Goal: Task Accomplishment & Management: Manage account settings

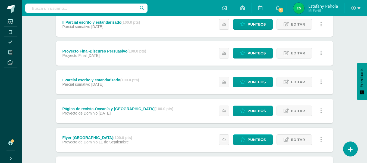
scroll to position [107, 0]
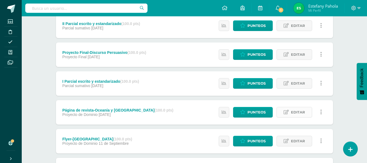
click at [296, 111] on span "Editar" at bounding box center [298, 112] width 14 height 10
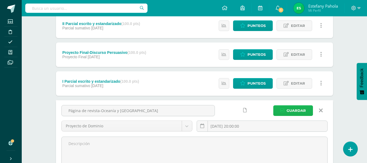
click at [290, 106] on span "Guardar" at bounding box center [295, 110] width 19 height 10
click at [289, 108] on span "Guardar" at bounding box center [295, 110] width 19 height 10
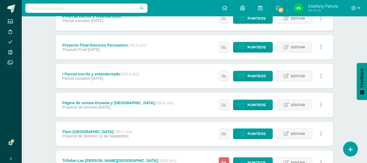
scroll to position [115, 0]
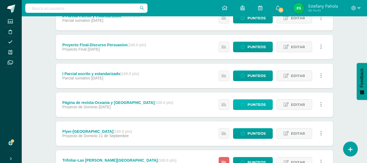
click at [265, 106] on span "Punteos" at bounding box center [256, 104] width 18 height 10
